Goal: Task Accomplishment & Management: Use online tool/utility

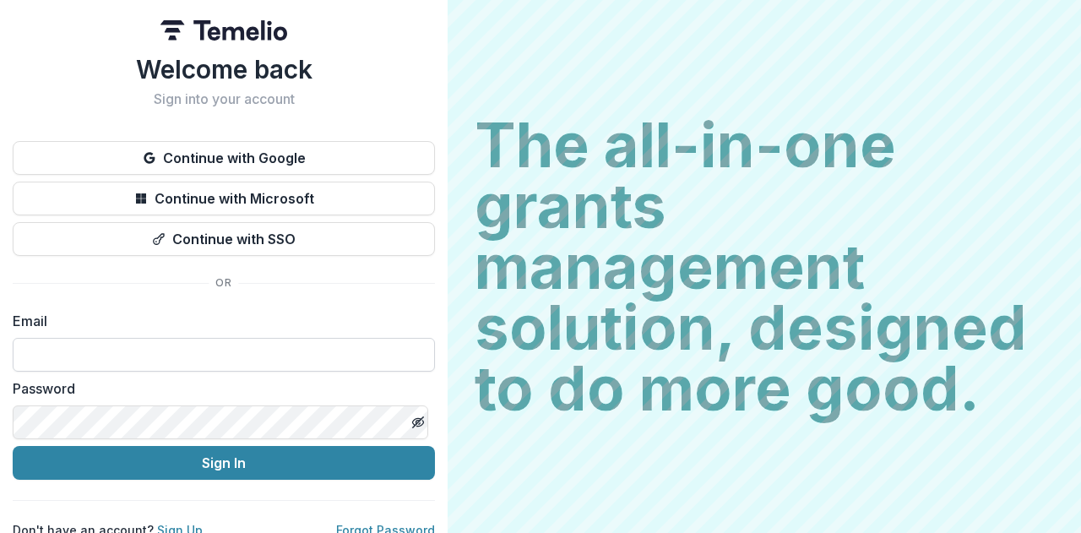
click at [164, 355] on input at bounding box center [224, 355] width 422 height 34
type input "**********"
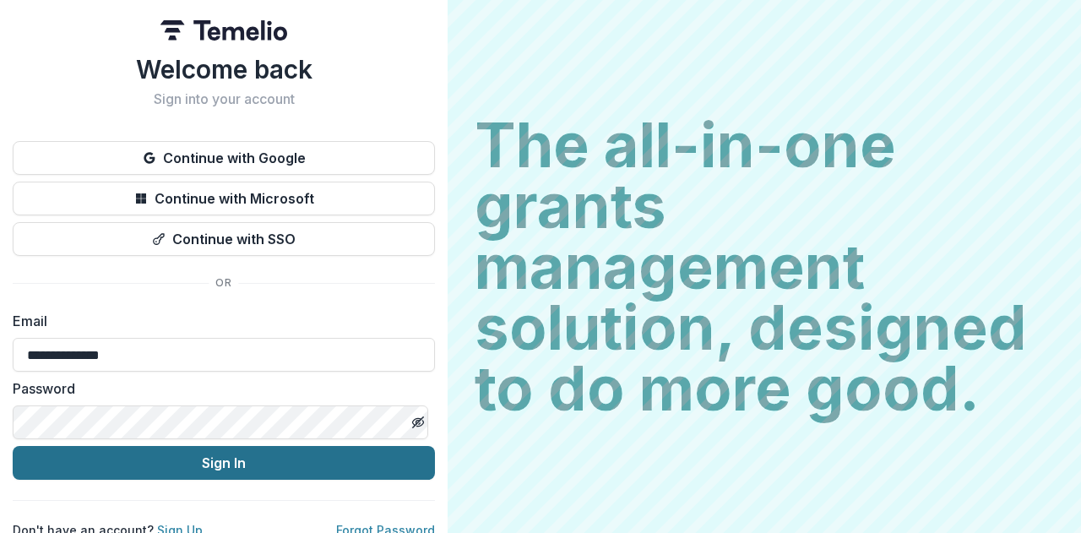
click at [171, 463] on button "Sign In" at bounding box center [224, 463] width 422 height 34
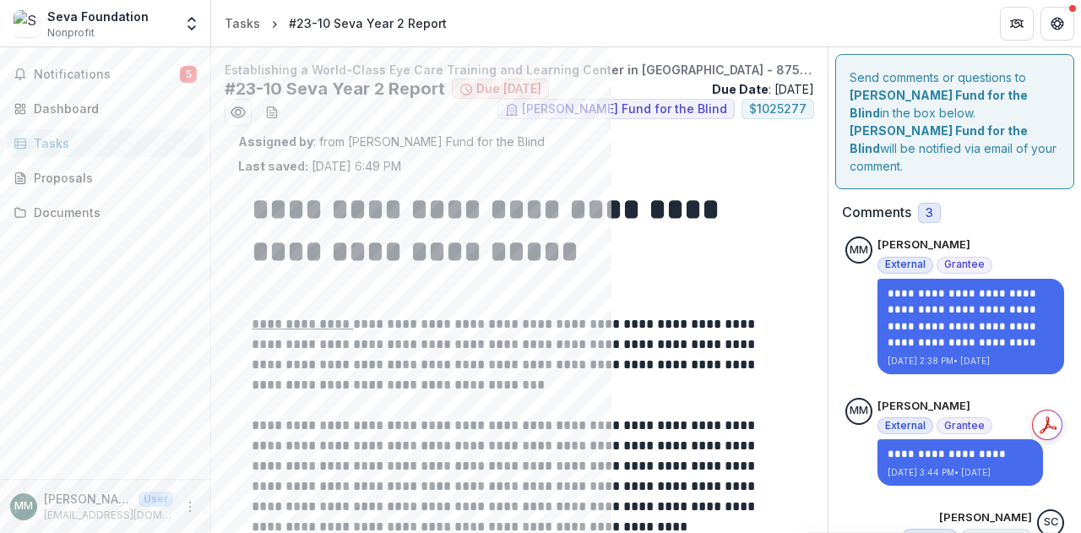
click at [710, 301] on p at bounding box center [519, 304] width 535 height 20
